Goal: Task Accomplishment & Management: Use online tool/utility

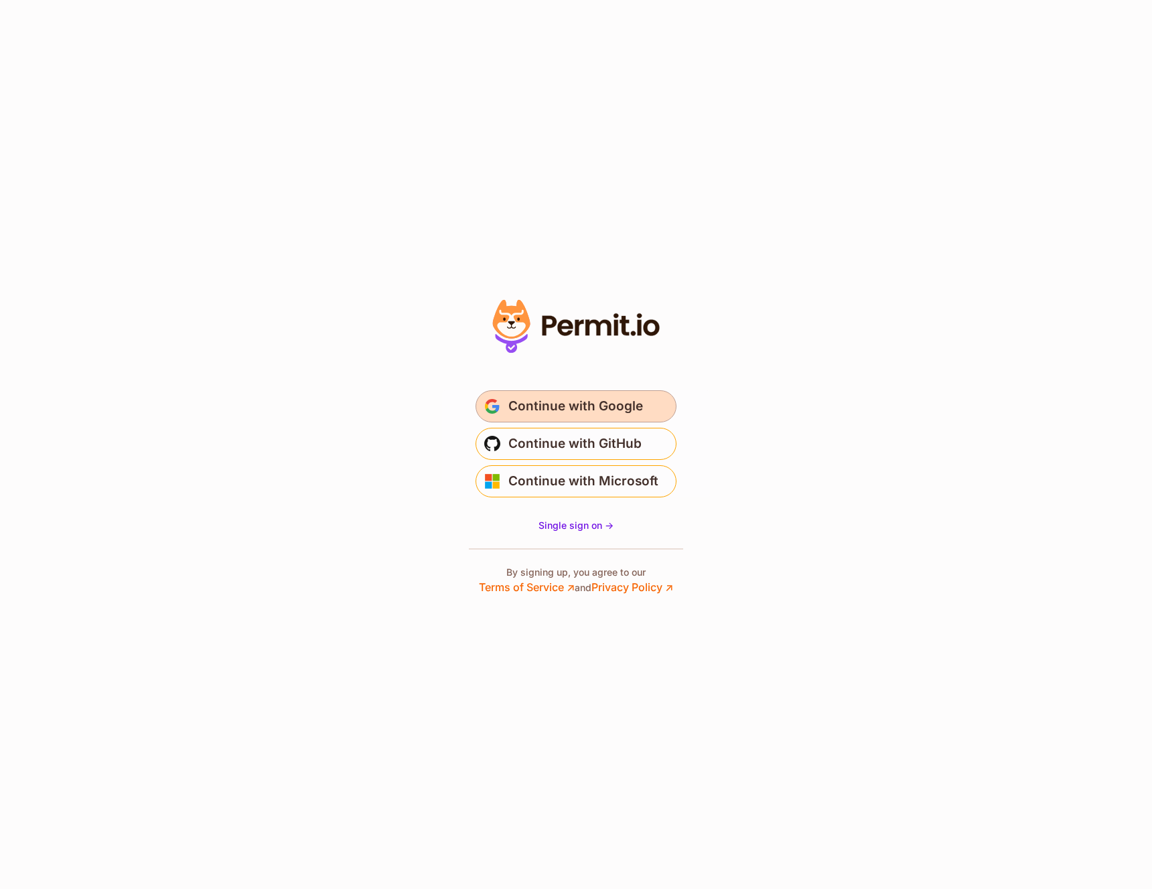
click at [571, 405] on span "Continue with Google" at bounding box center [575, 406] width 135 height 21
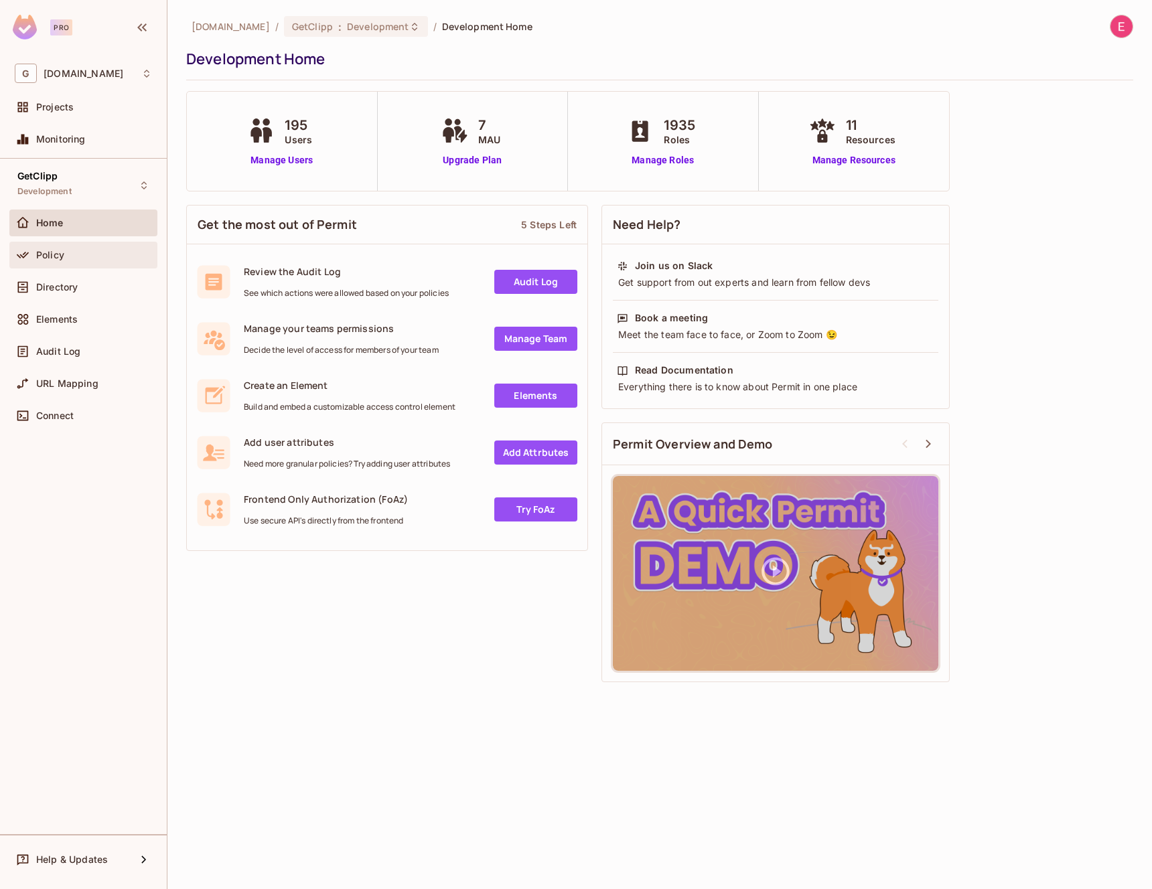
click at [99, 243] on div "Policy" at bounding box center [83, 255] width 148 height 27
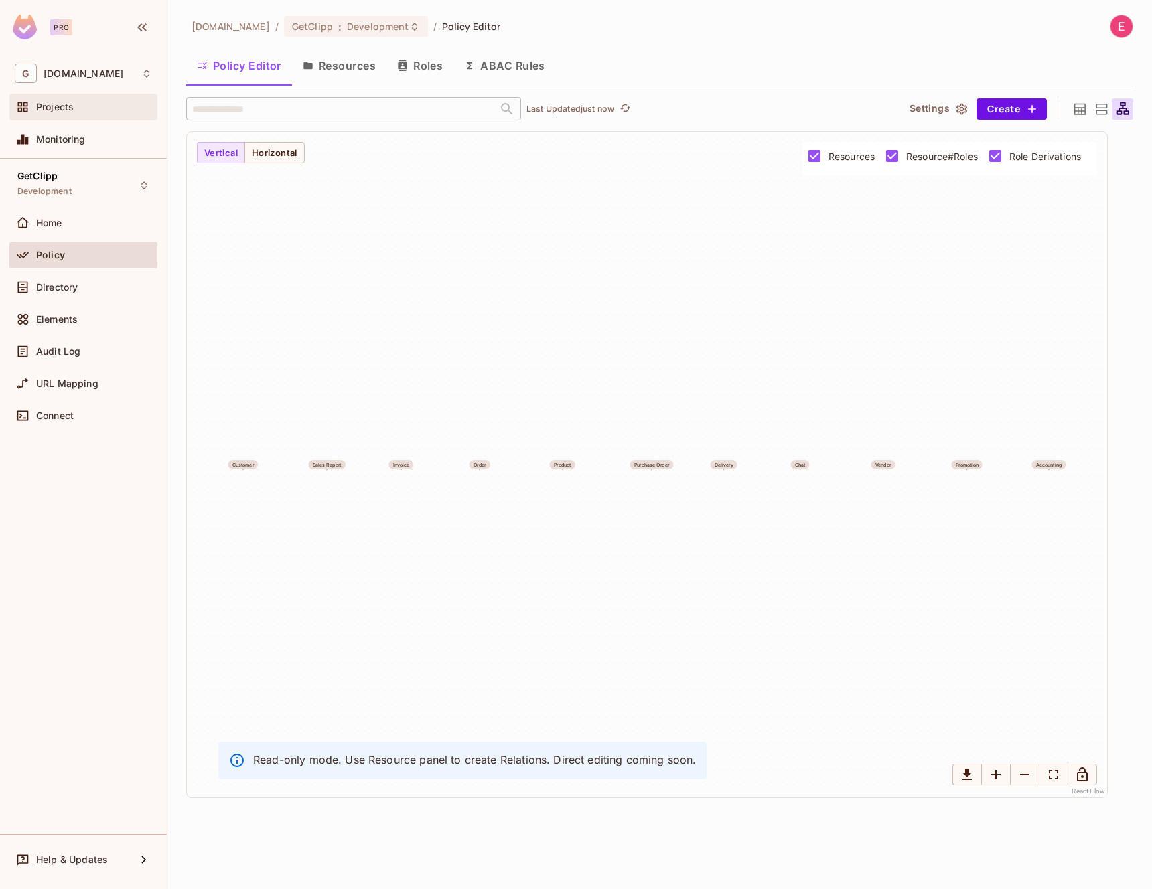
click at [74, 106] on div "Projects" at bounding box center [94, 107] width 116 height 11
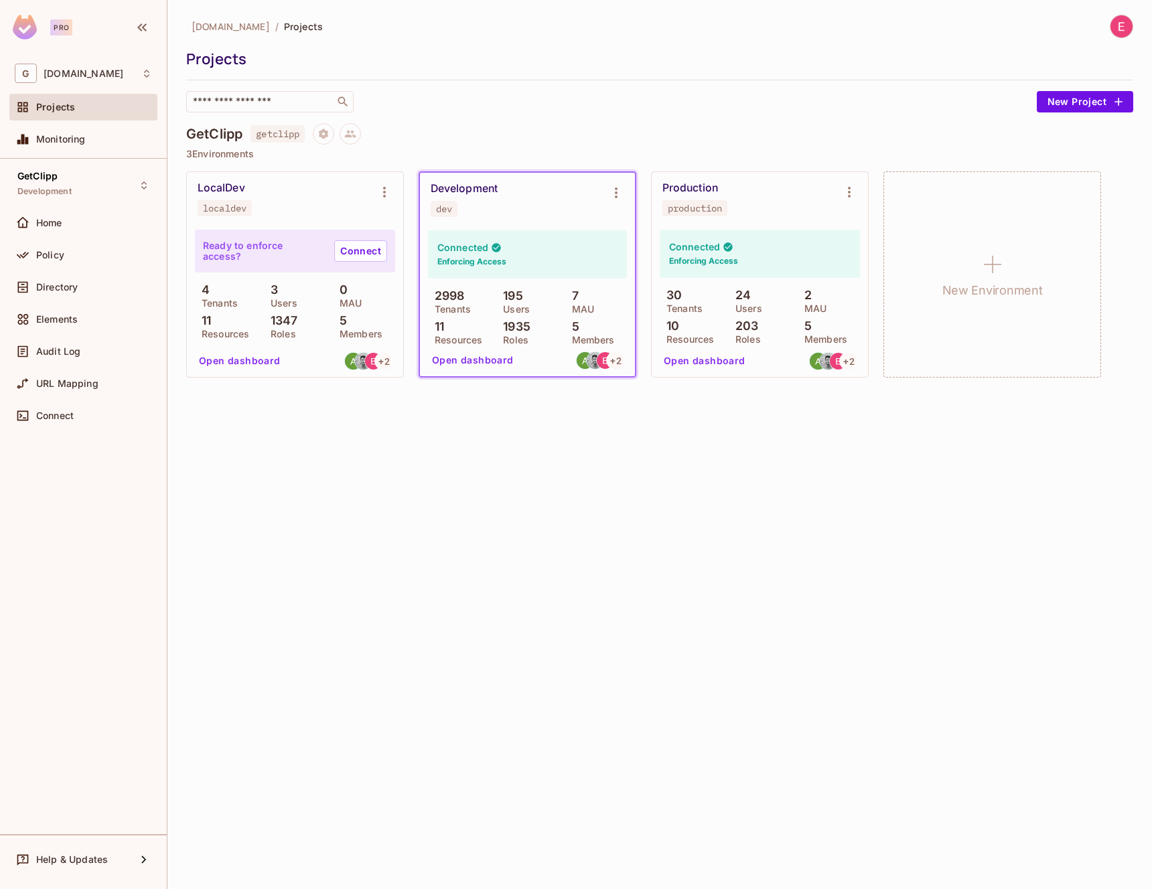
click at [447, 363] on button "Open dashboard" at bounding box center [473, 360] width 92 height 21
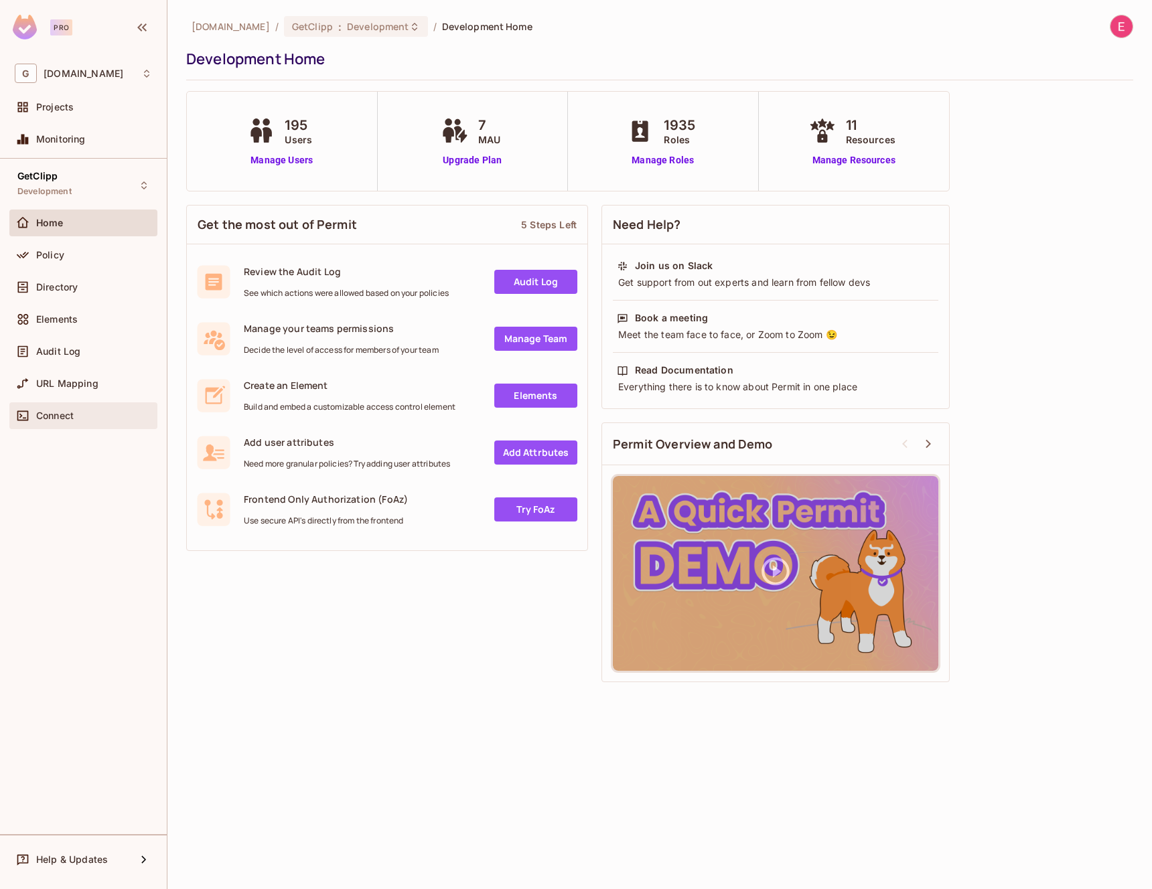
click at [72, 414] on span "Connect" at bounding box center [55, 416] width 38 height 11
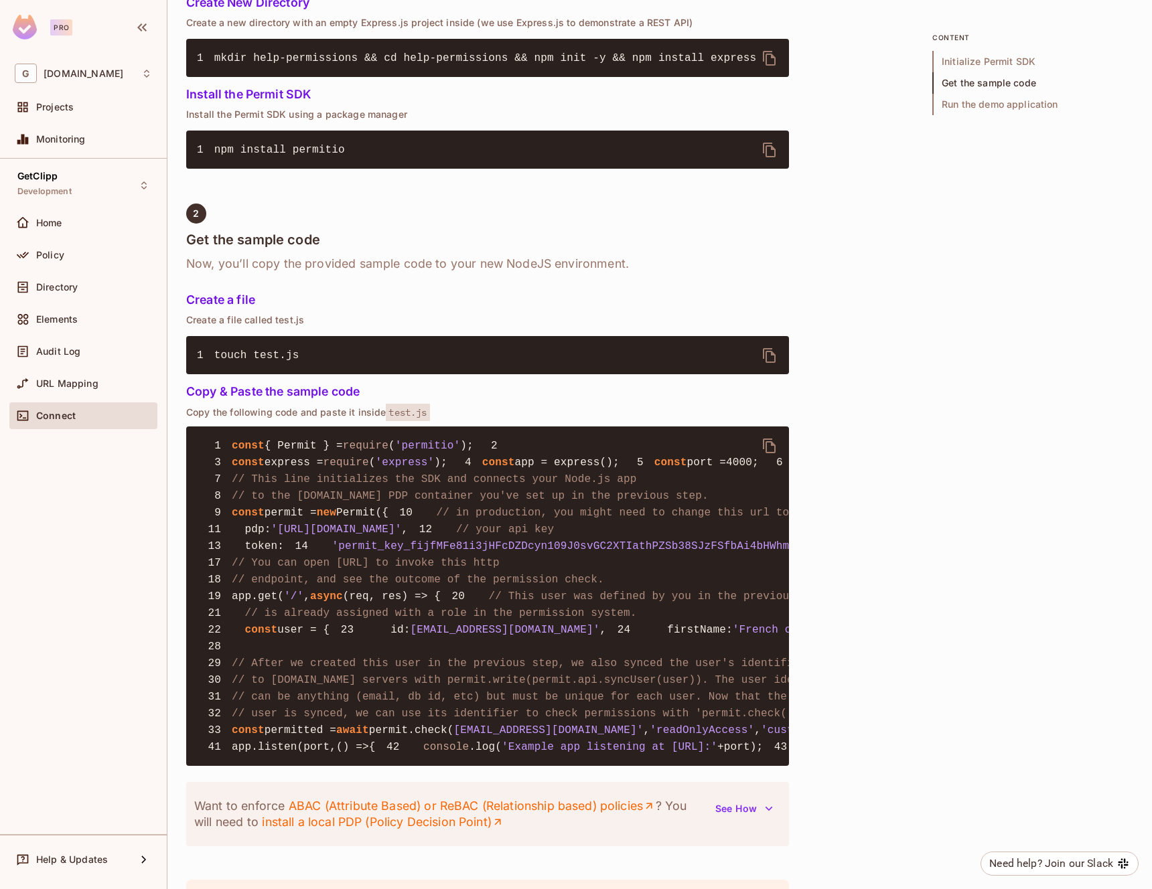
scroll to position [662, 0]
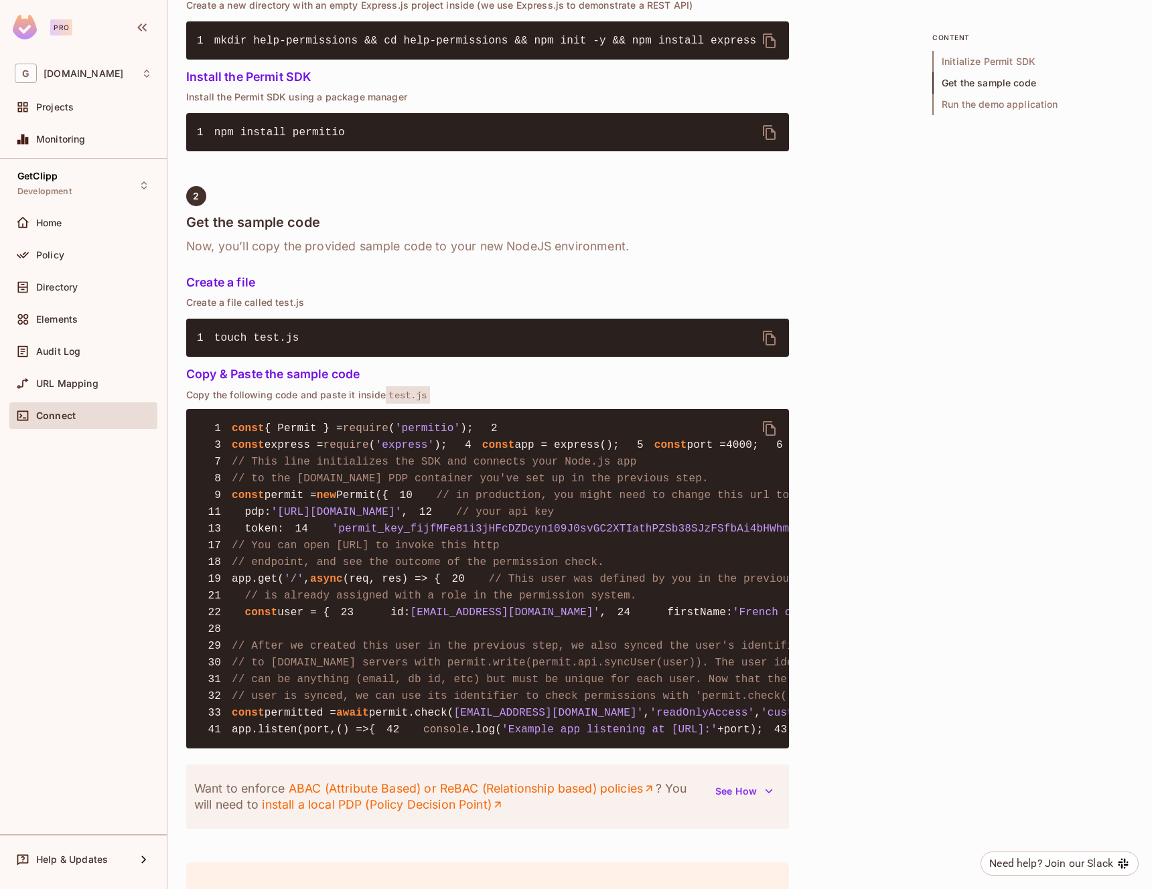
click at [1065, 655] on div "Quick Permit Demo Fastest way to get a taste of Permit’s basic features, uses C…" at bounding box center [659, 307] width 947 height 1730
